Goal: Information Seeking & Learning: Understand process/instructions

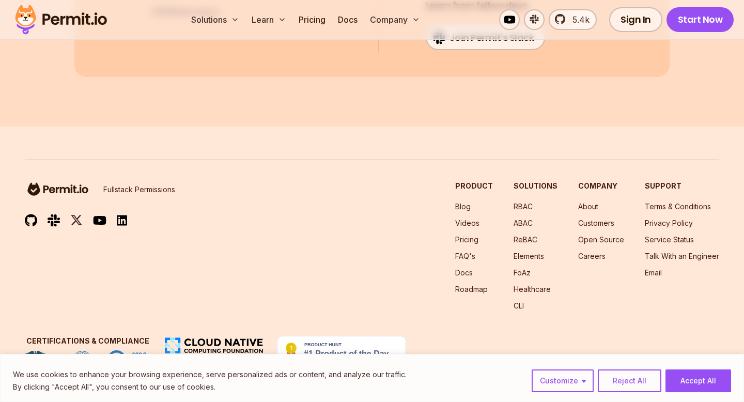
scroll to position [16818, 0]
drag, startPoint x: 339, startPoint y: 154, endPoint x: 84, endPoint y: 148, distance: 254.4
copy code ""Access-Control-Allow-Headers" : "Authorization, x-client-info, apikey, Content…"
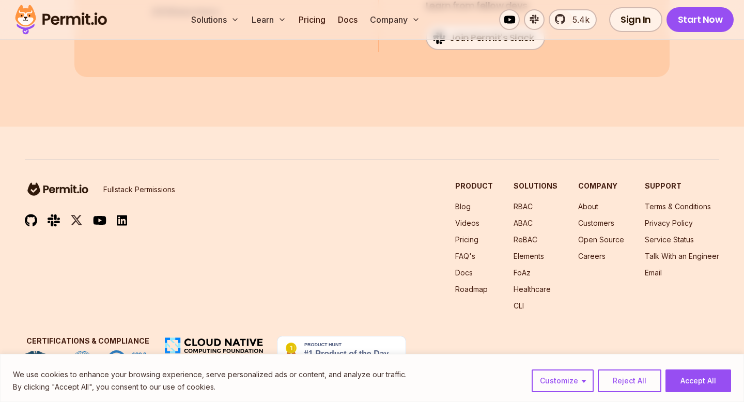
drag, startPoint x: 161, startPoint y: 177, endPoint x: 161, endPoint y: 135, distance: 41.9
drag, startPoint x: 136, startPoint y: 123, endPoint x: 154, endPoint y: 179, distance: 59.5
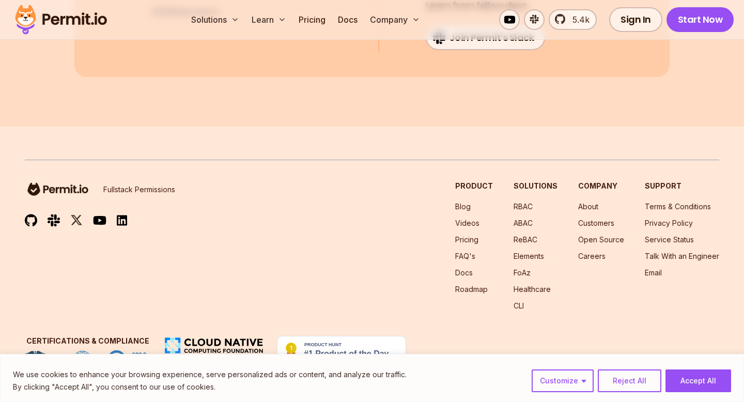
drag, startPoint x: 190, startPoint y: 121, endPoint x: 197, endPoint y: 176, distance: 55.9
copy code "{ "Access-Control-Allow-Origin" : "*" , "Access-Control-Allow-Headers" : "Autho…"
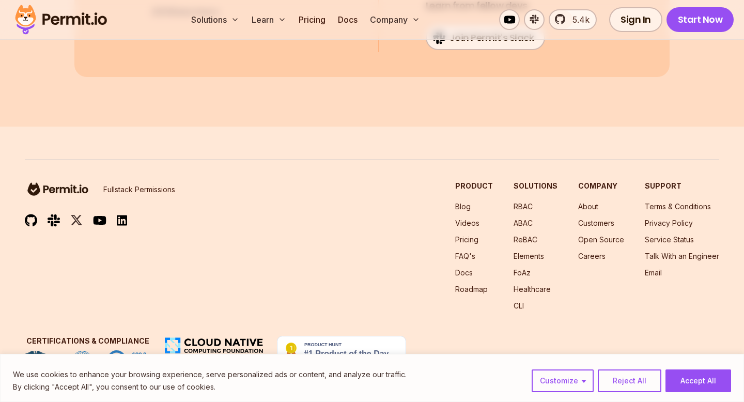
copy span "apikey"
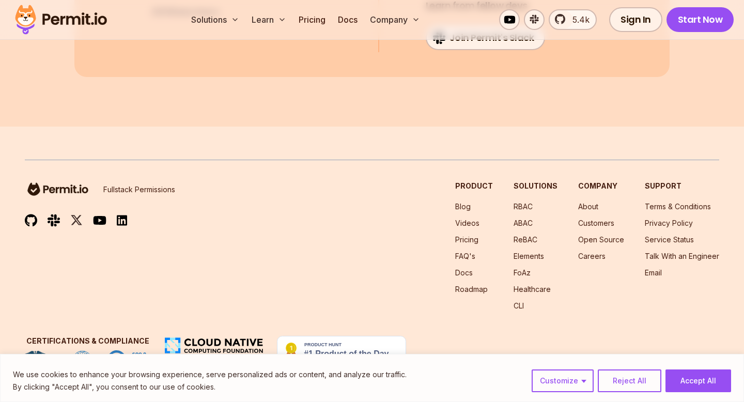
drag, startPoint x: 323, startPoint y: 166, endPoint x: 368, endPoint y: 166, distance: 45.5
copy span "PUT, DELETE""
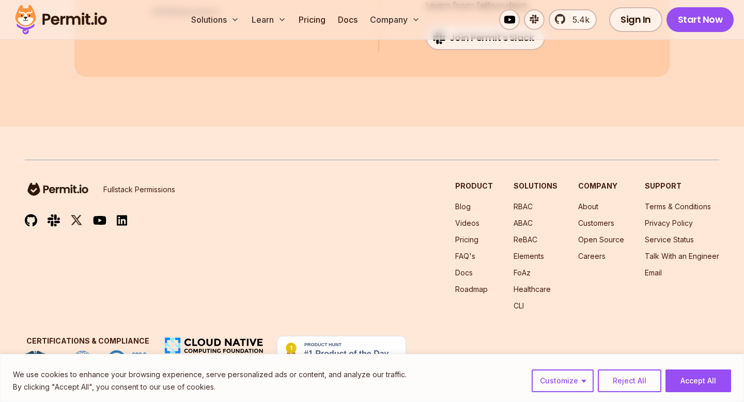
scroll to position [20798, 0]
